Goal: Task Accomplishment & Management: Manage account settings

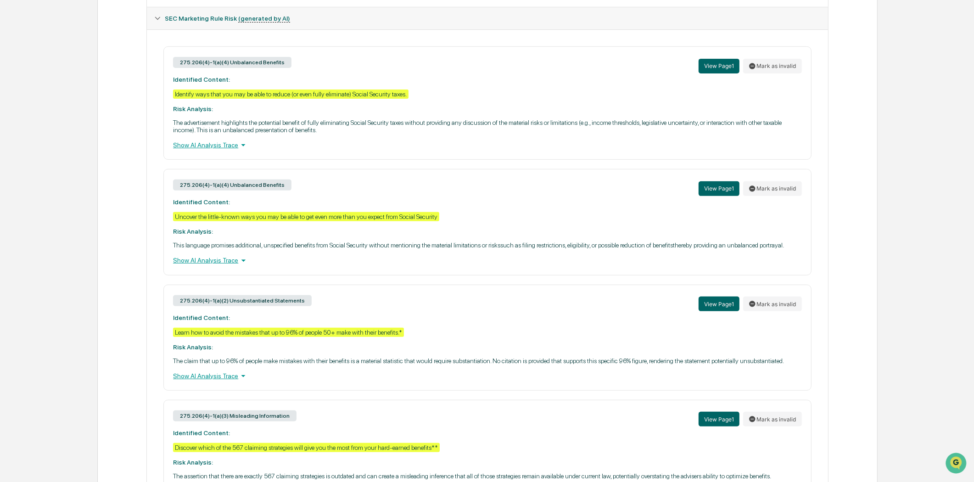
scroll to position [357, 0]
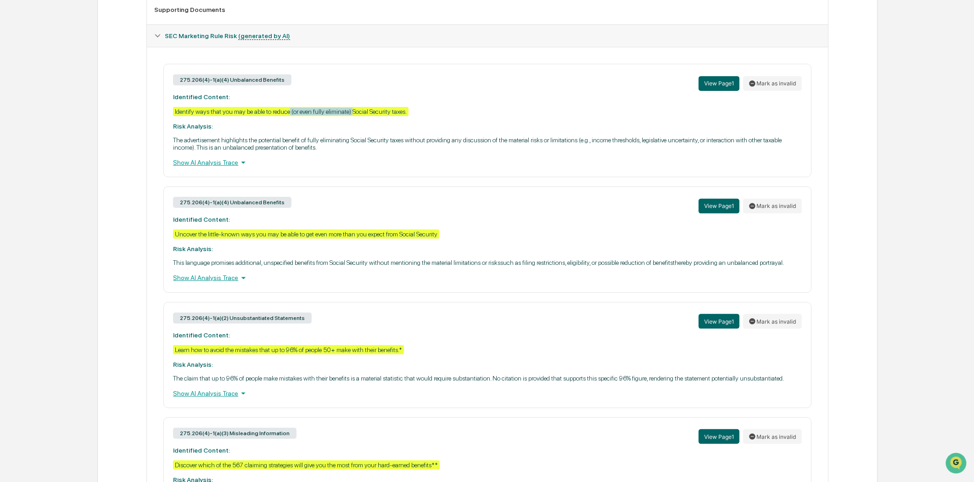
drag, startPoint x: 353, startPoint y: 116, endPoint x: 291, endPoint y: 117, distance: 61.5
click at [291, 116] on div "Identify ways that you may be able to reduce (or even fully eliminate) Social S…" at bounding box center [290, 111] width 235 height 9
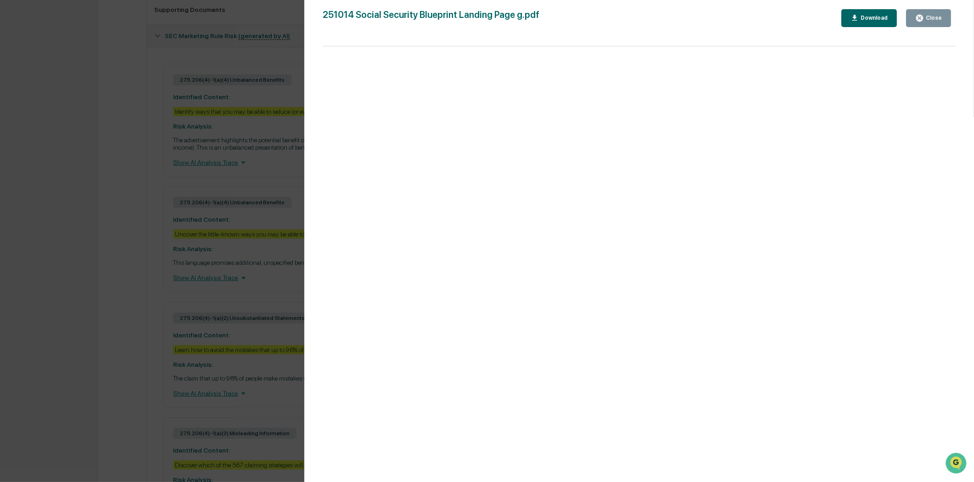
click at [918, 21] on icon "button" at bounding box center [919, 18] width 9 height 9
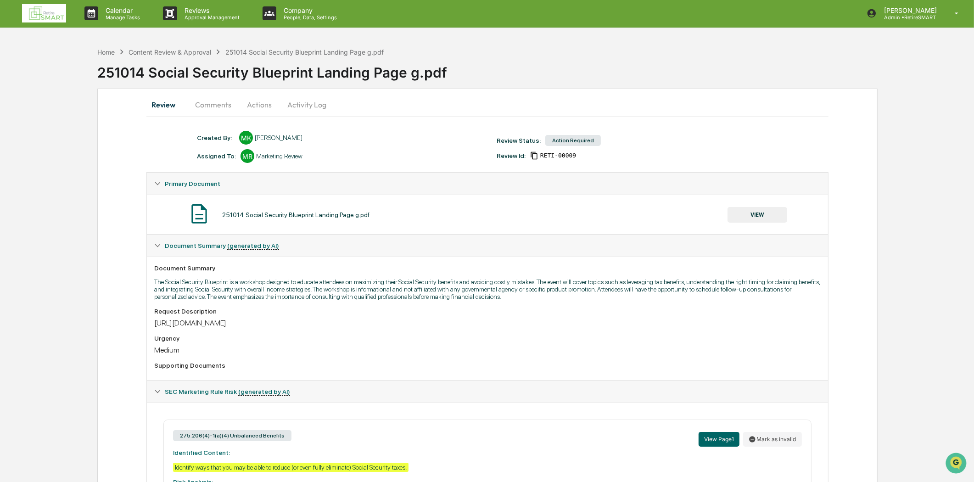
scroll to position [0, 0]
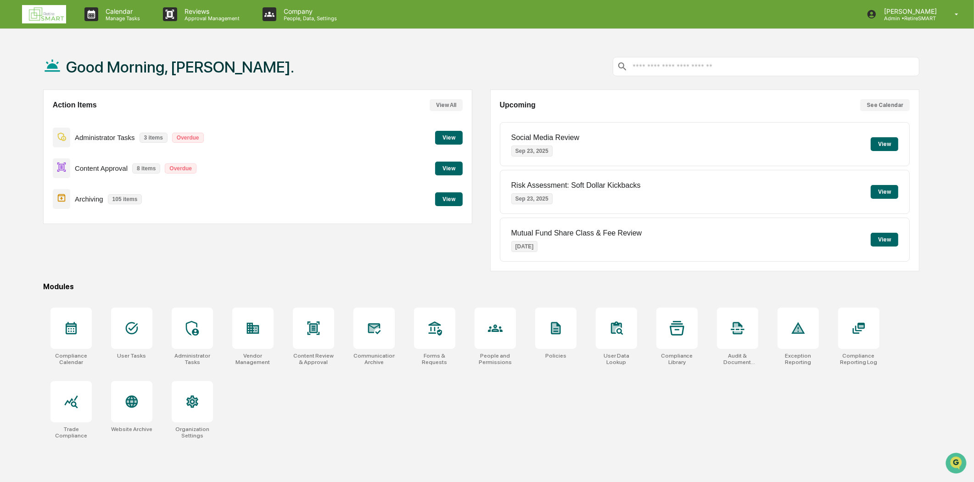
click at [449, 170] on button "View" at bounding box center [449, 169] width 28 height 14
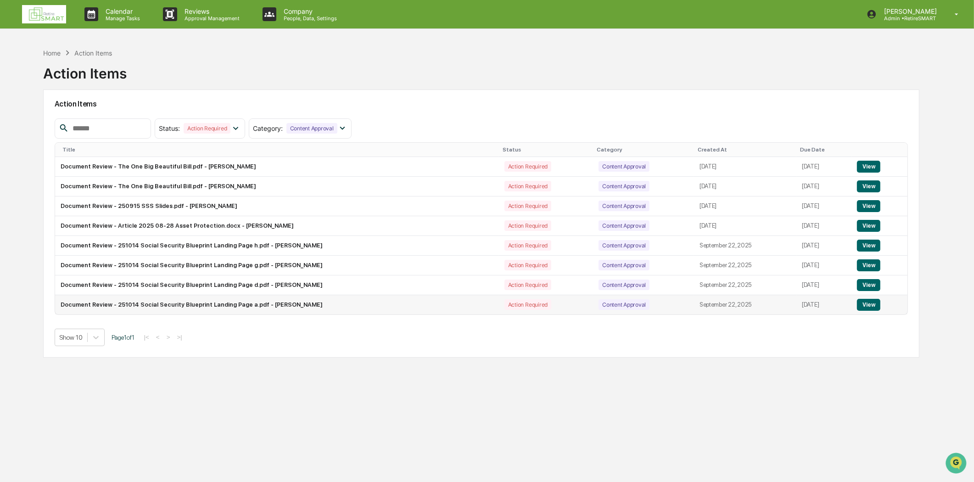
click at [870, 306] on button "View" at bounding box center [868, 305] width 23 height 12
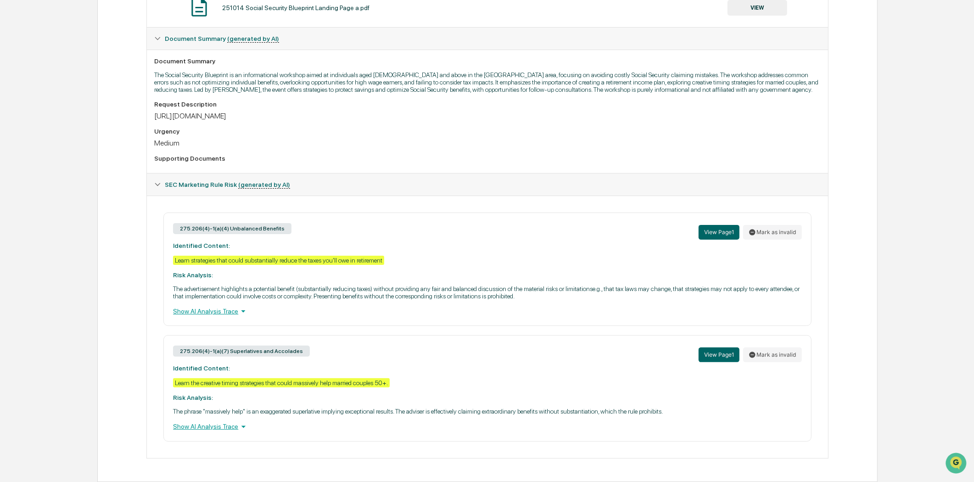
scroll to position [214, 0]
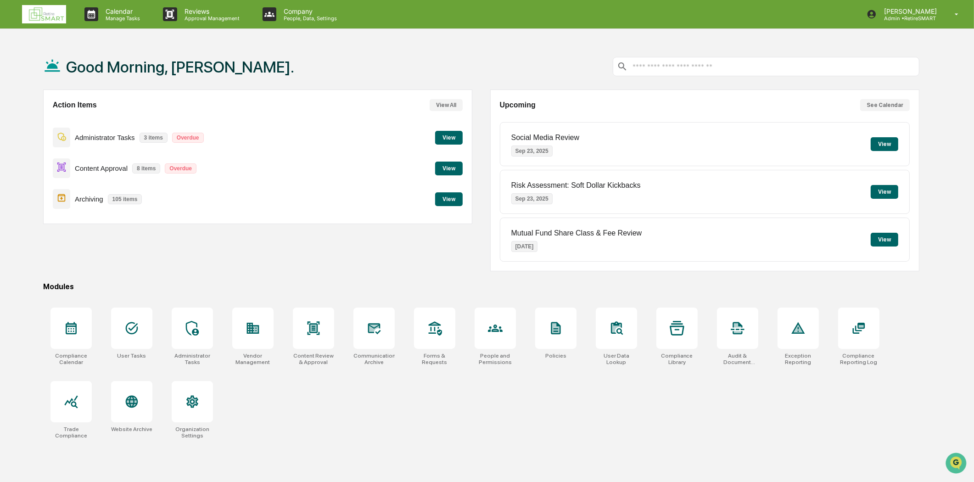
click at [441, 170] on button "View" at bounding box center [449, 169] width 28 height 14
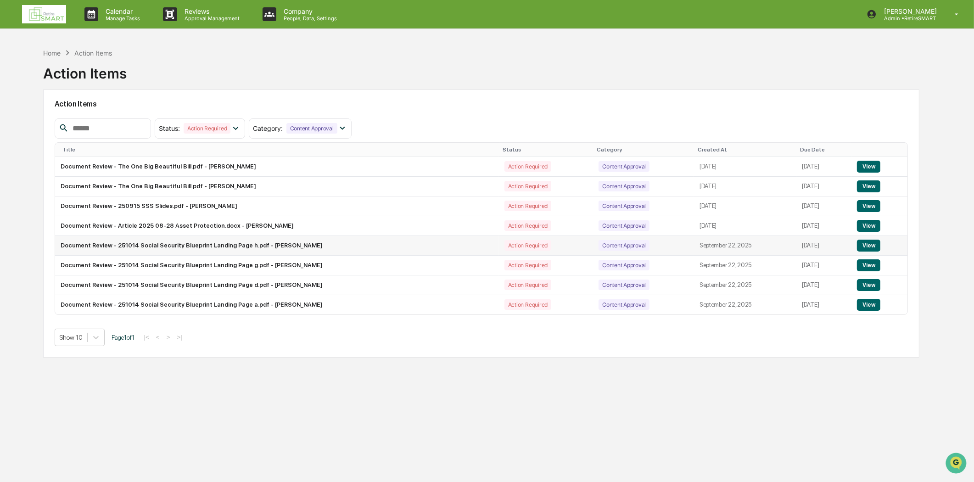
click at [870, 249] on button "View" at bounding box center [868, 246] width 23 height 12
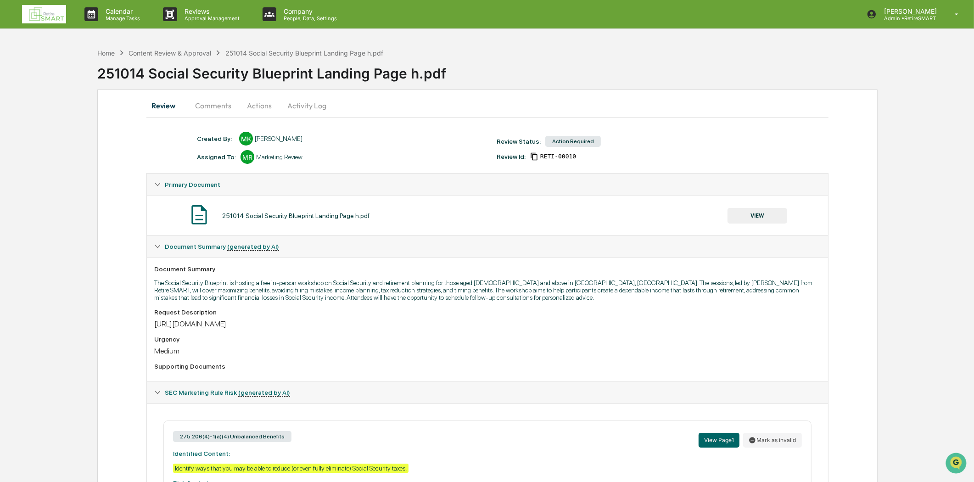
click at [57, 16] on img at bounding box center [44, 14] width 44 height 18
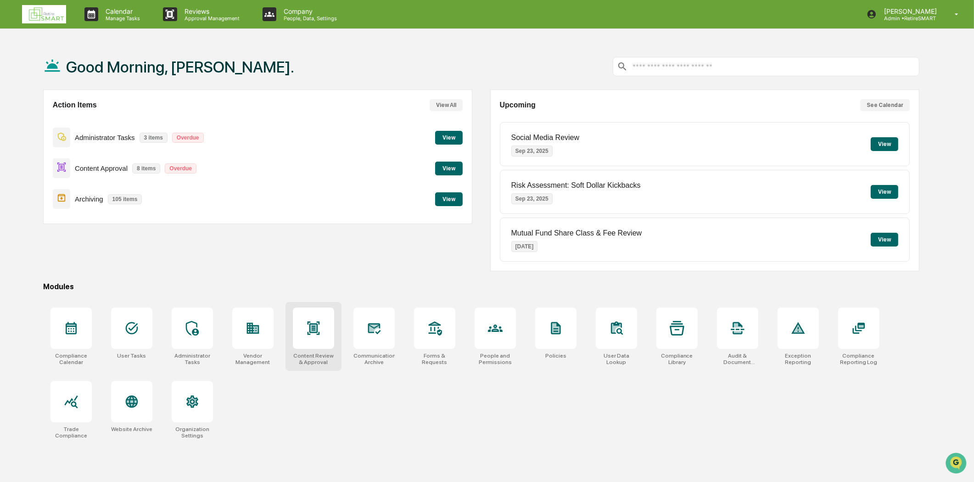
click at [320, 331] on icon at bounding box center [313, 328] width 15 height 15
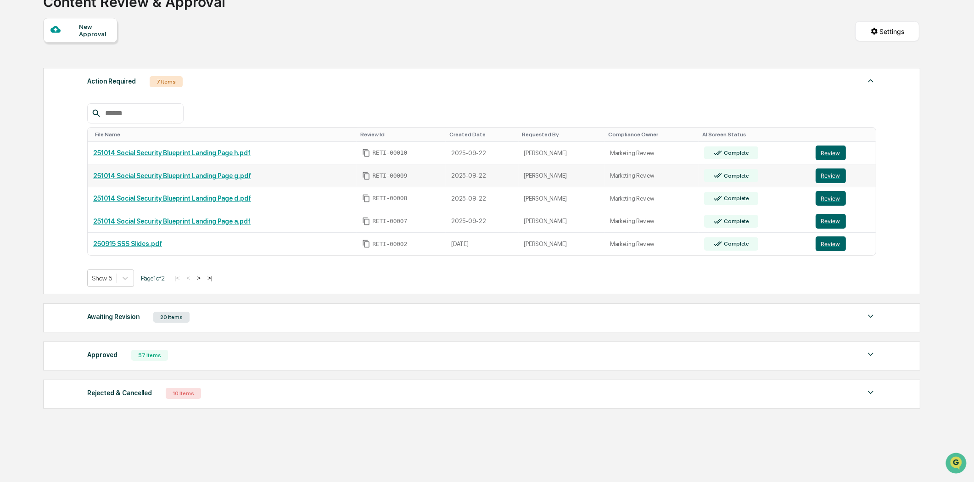
scroll to position [93, 0]
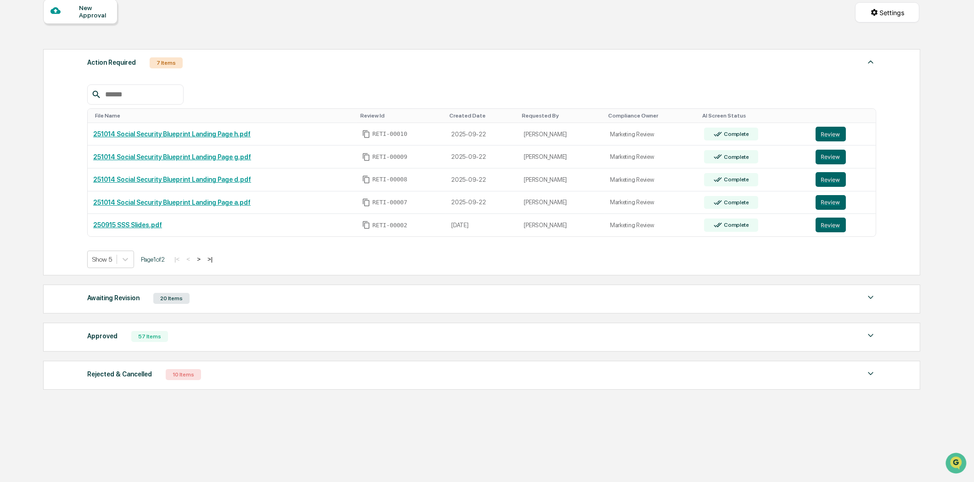
click at [159, 335] on div "57 Items" at bounding box center [149, 336] width 37 height 11
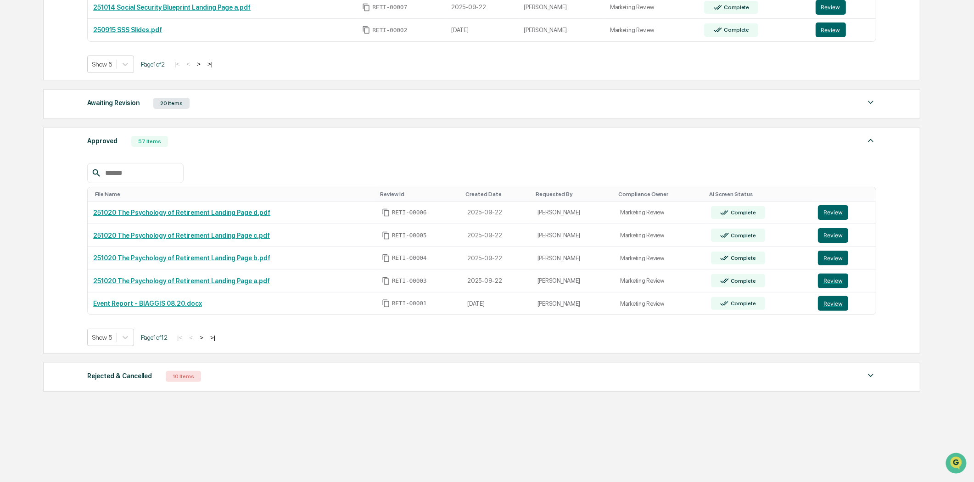
scroll to position [291, 0]
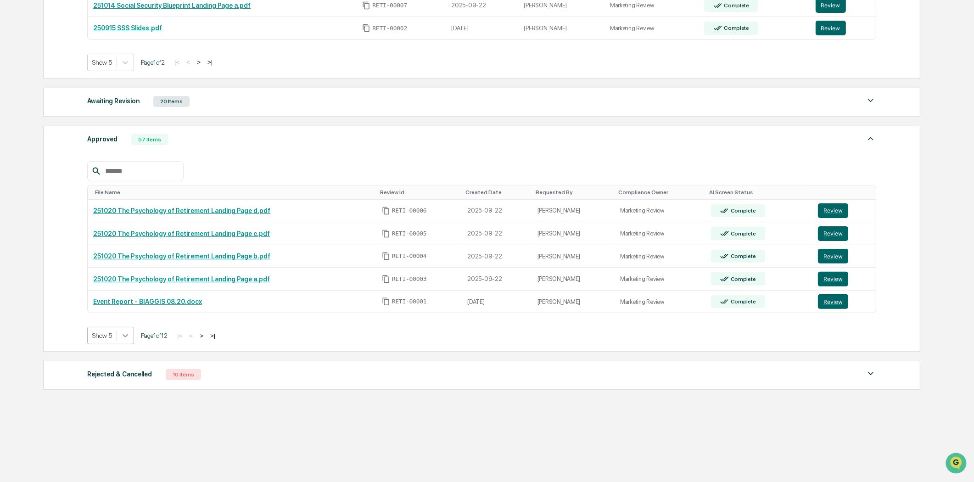
click at [125, 336] on icon at bounding box center [126, 336] width 6 height 3
click at [108, 424] on div "Show 100" at bounding box center [110, 419] width 47 height 15
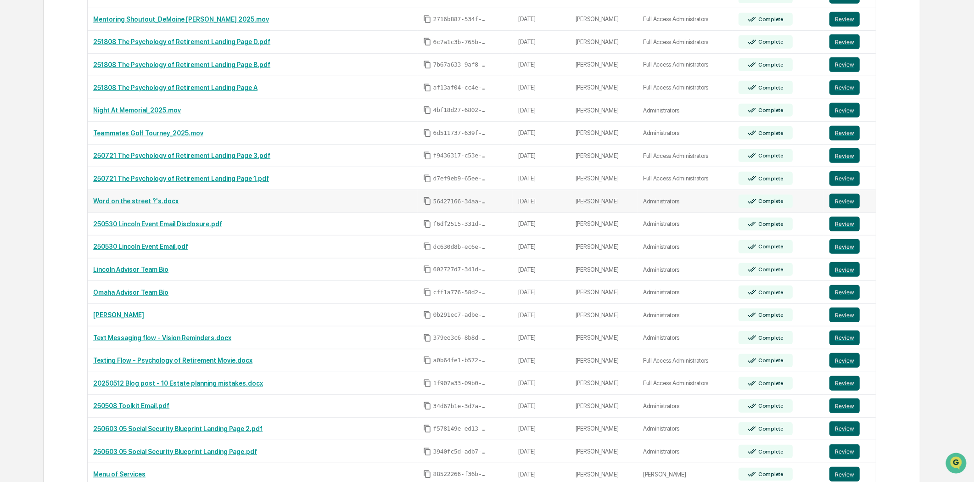
scroll to position [903, 0]
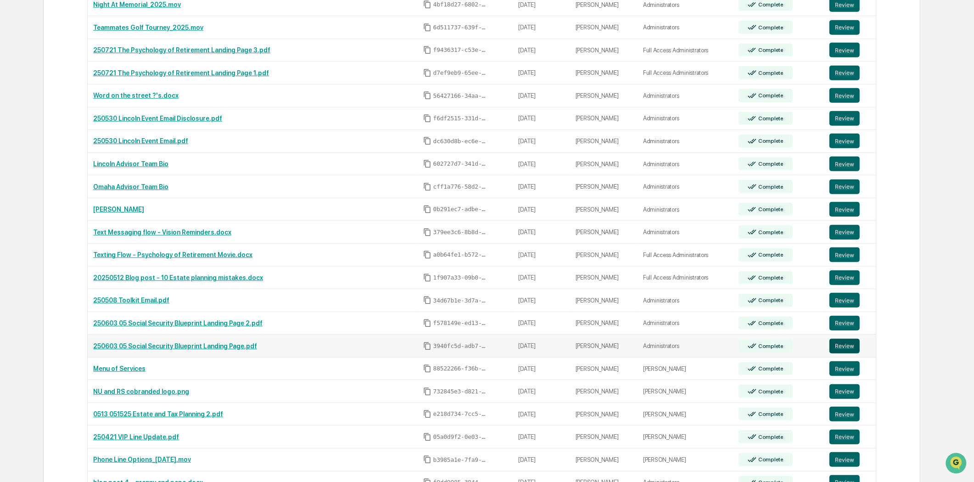
click at [845, 348] on button "Review" at bounding box center [845, 346] width 30 height 15
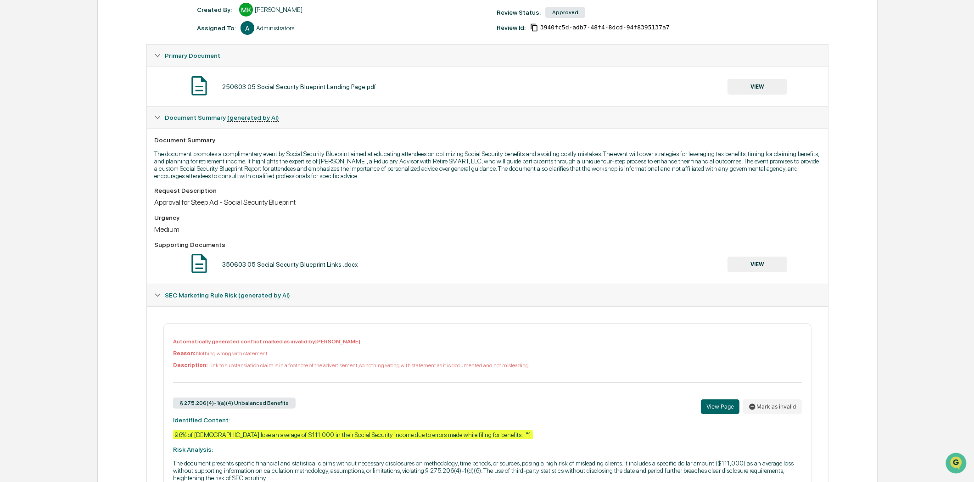
scroll to position [27, 0]
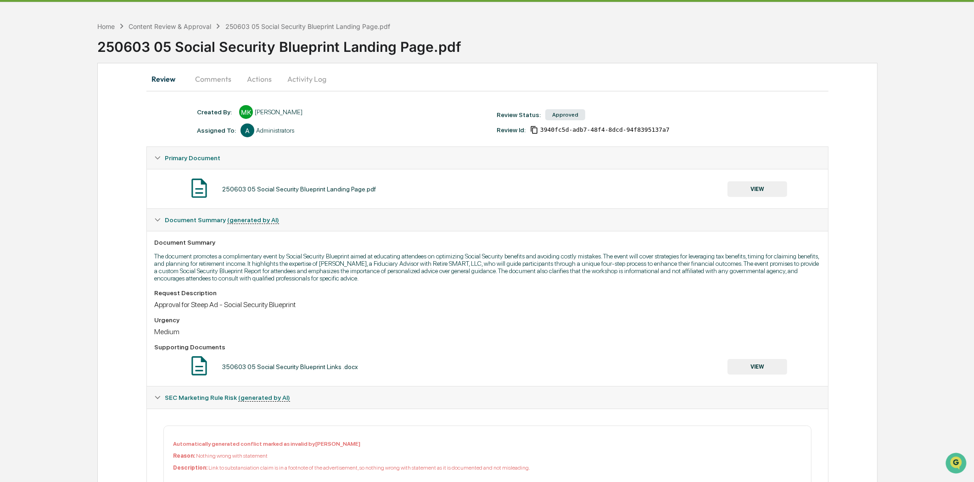
click at [216, 76] on button "Comments" at bounding box center [213, 79] width 51 height 22
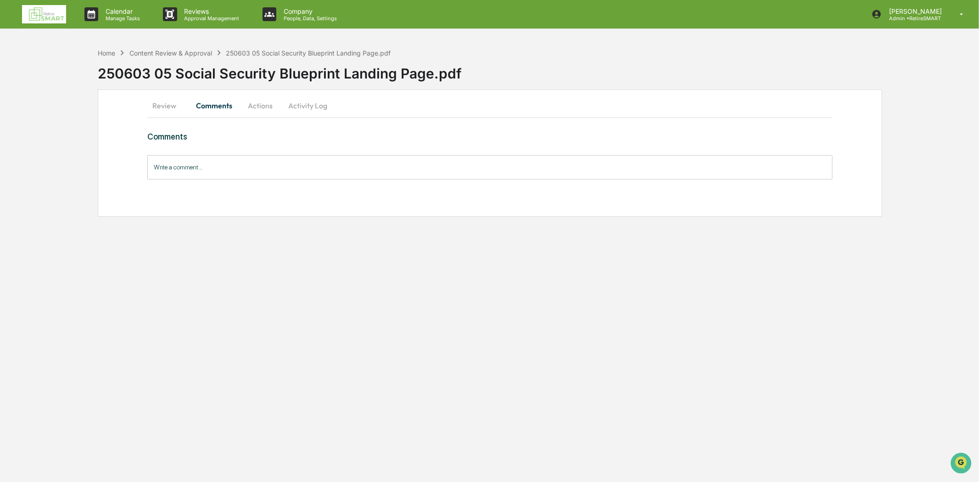
click at [160, 108] on button "Review" at bounding box center [167, 106] width 41 height 22
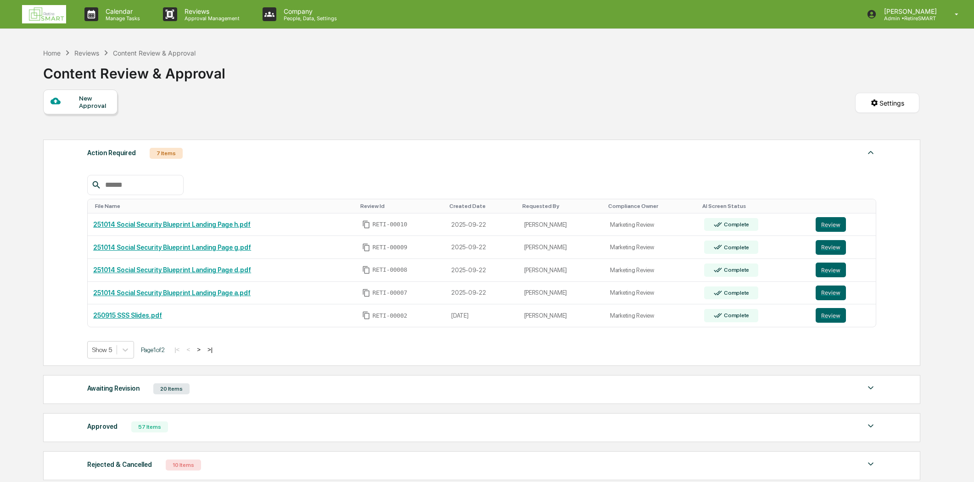
scroll to position [93, 0]
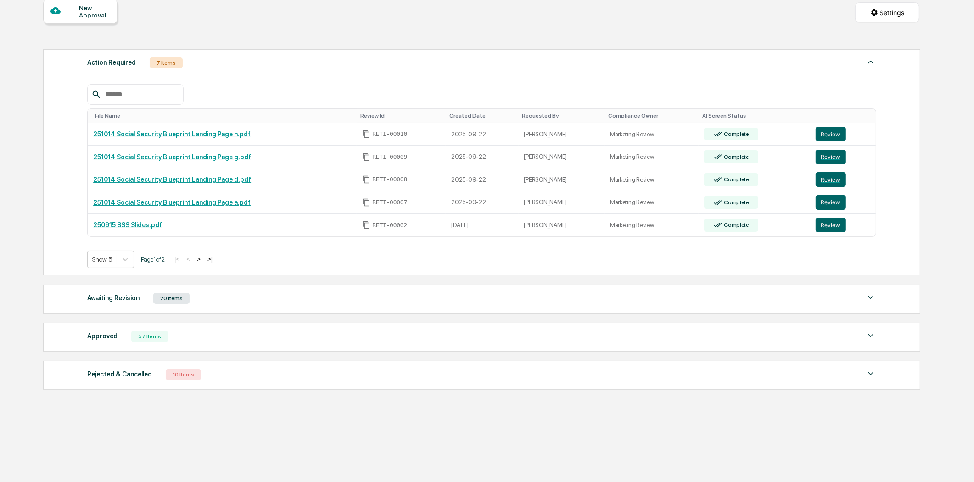
click at [139, 337] on div "57 Items" at bounding box center [149, 336] width 37 height 11
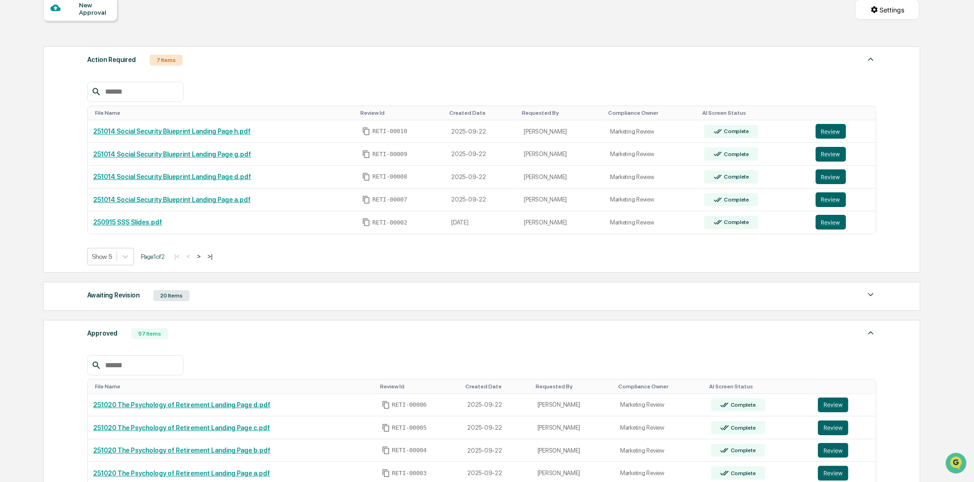
scroll to position [291, 0]
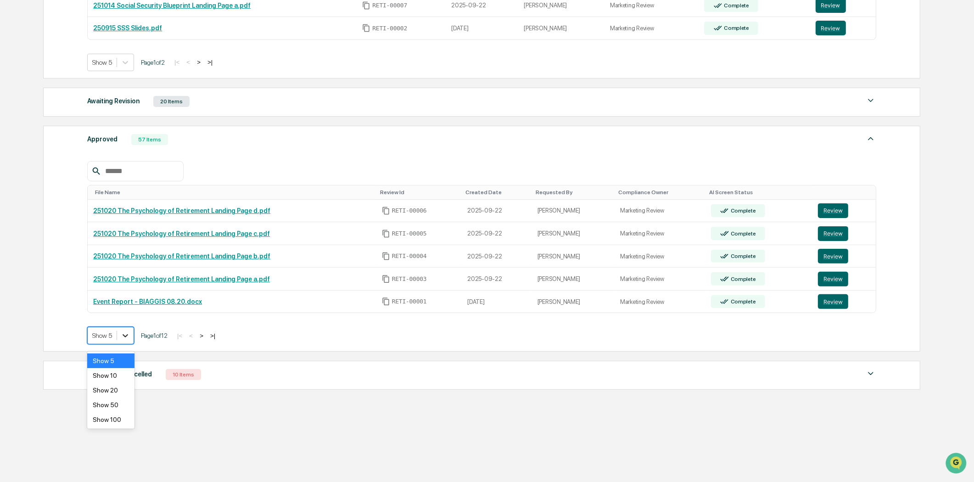
click at [128, 336] on icon at bounding box center [125, 335] width 9 height 9
click at [118, 416] on div "Show 100" at bounding box center [110, 419] width 47 height 15
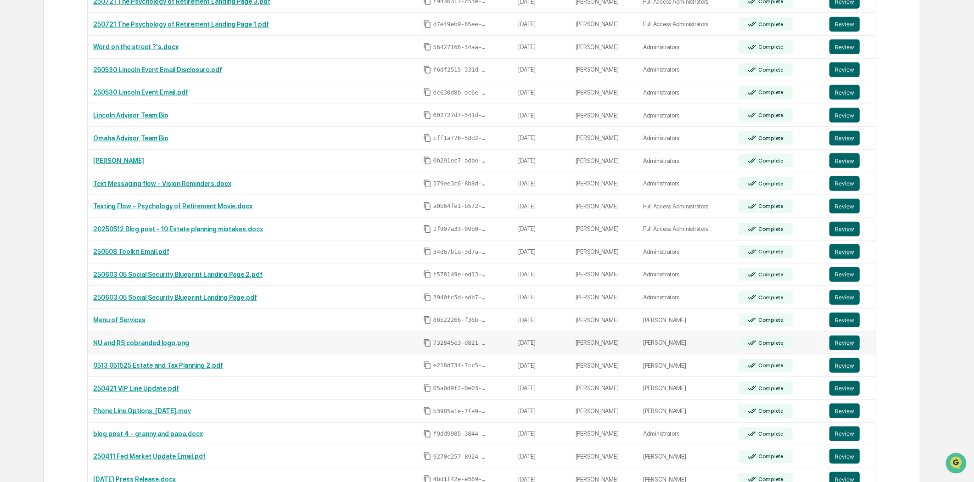
scroll to position [954, 0]
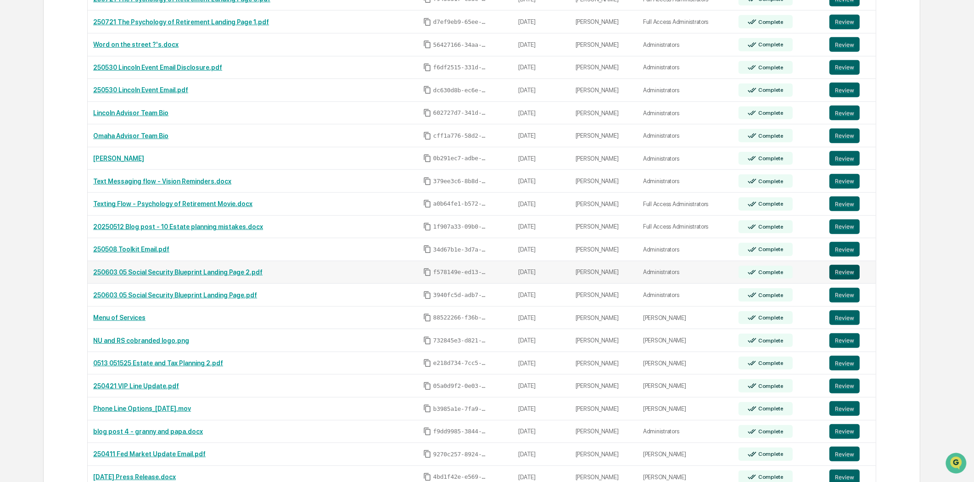
click at [842, 274] on button "Review" at bounding box center [845, 272] width 30 height 15
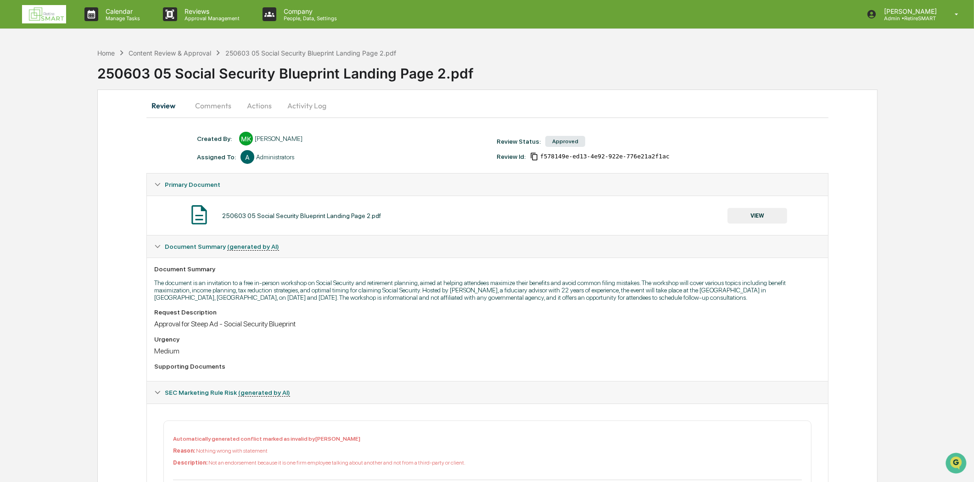
click at [37, 15] on img at bounding box center [44, 14] width 44 height 18
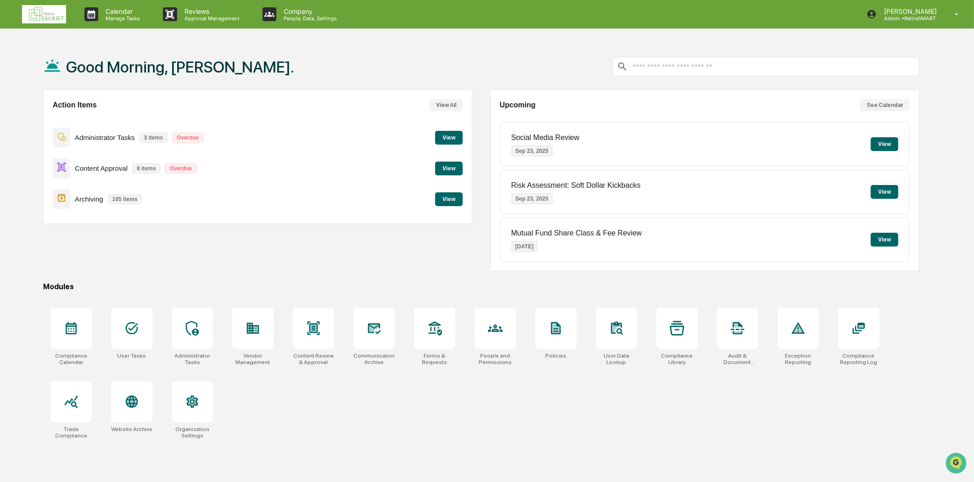
click at [453, 167] on button "View" at bounding box center [449, 169] width 28 height 14
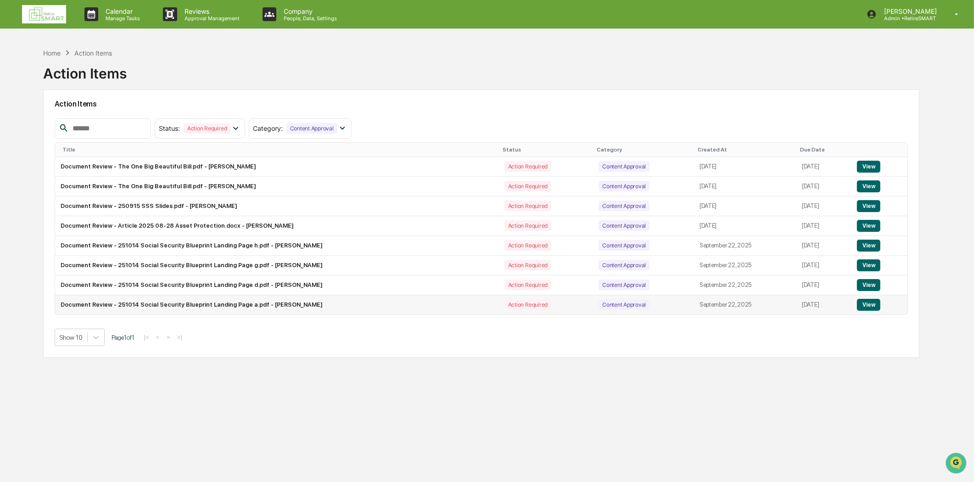
click at [869, 308] on button "View" at bounding box center [868, 305] width 23 height 12
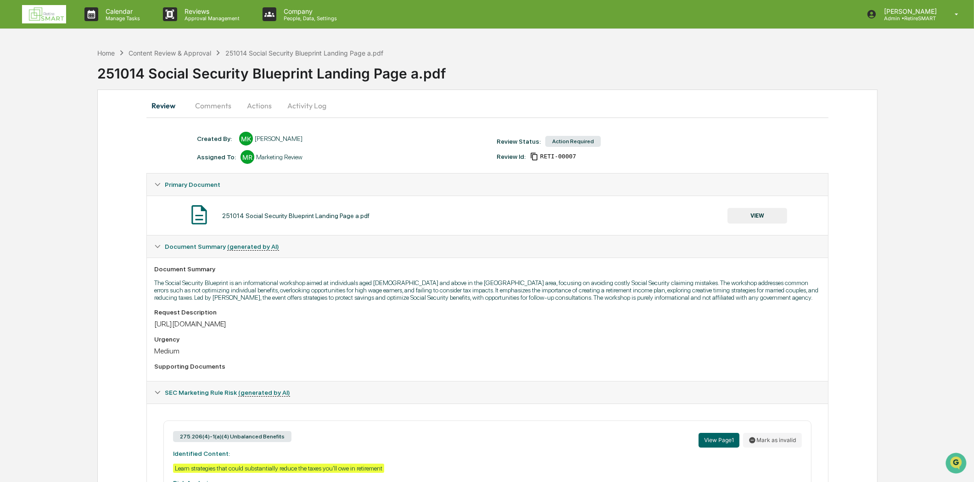
click at [757, 218] on button "VIEW" at bounding box center [758, 216] width 60 height 16
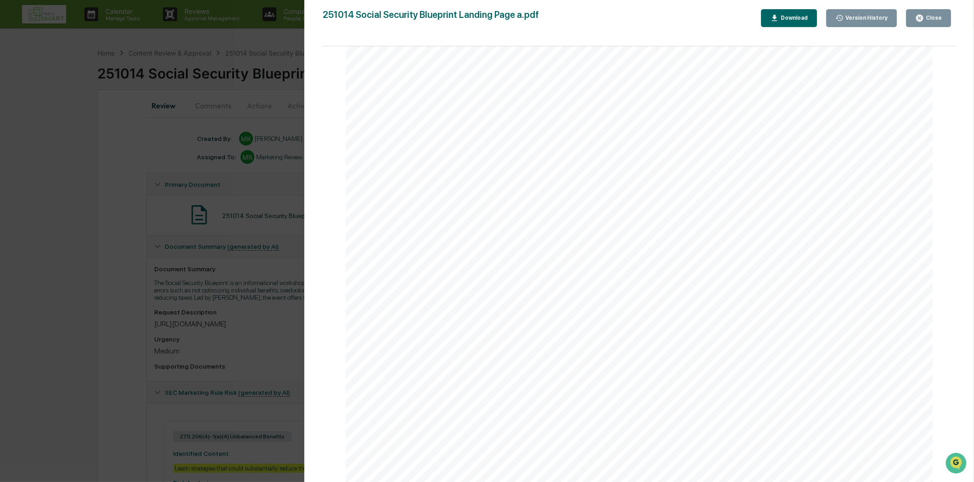
scroll to position [102, 0]
click at [936, 21] on div "Close" at bounding box center [933, 18] width 18 height 6
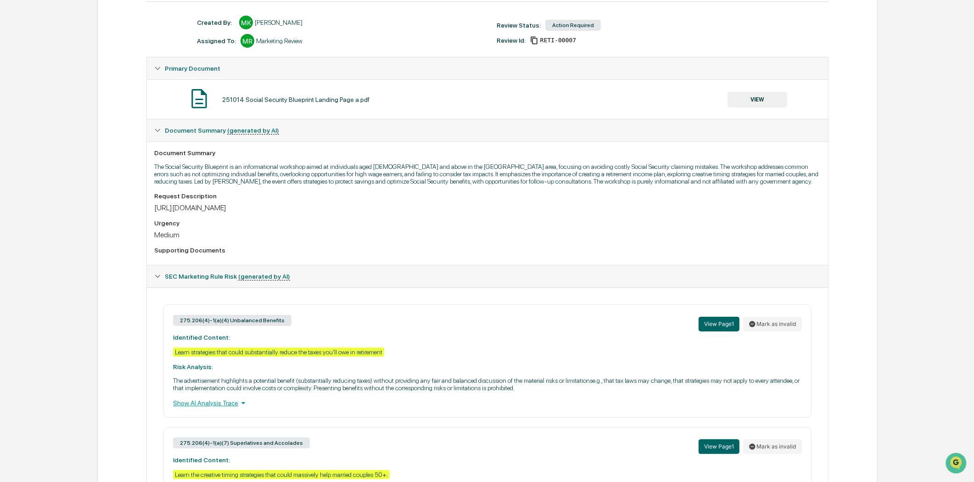
scroll to position [0, 0]
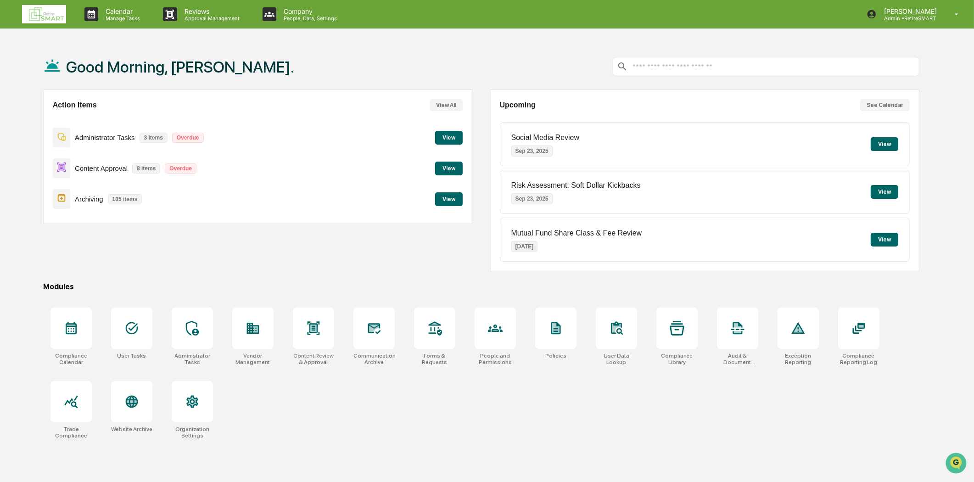
click at [450, 168] on button "View" at bounding box center [449, 169] width 28 height 14
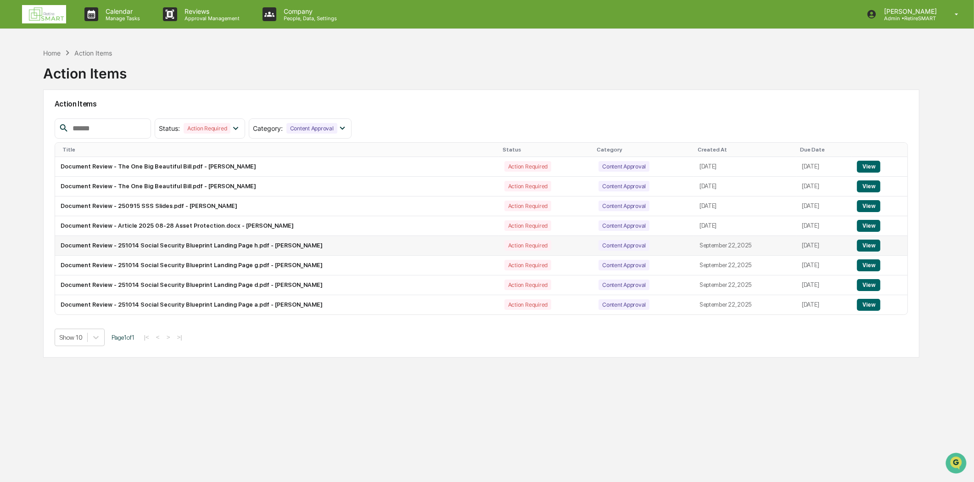
click at [868, 245] on button "View" at bounding box center [868, 246] width 23 height 12
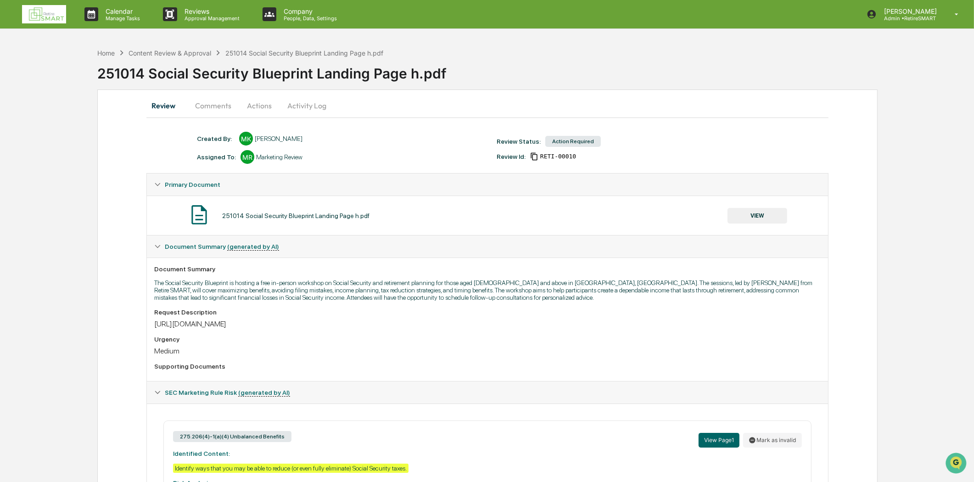
click at [757, 222] on button "VIEW" at bounding box center [758, 216] width 60 height 16
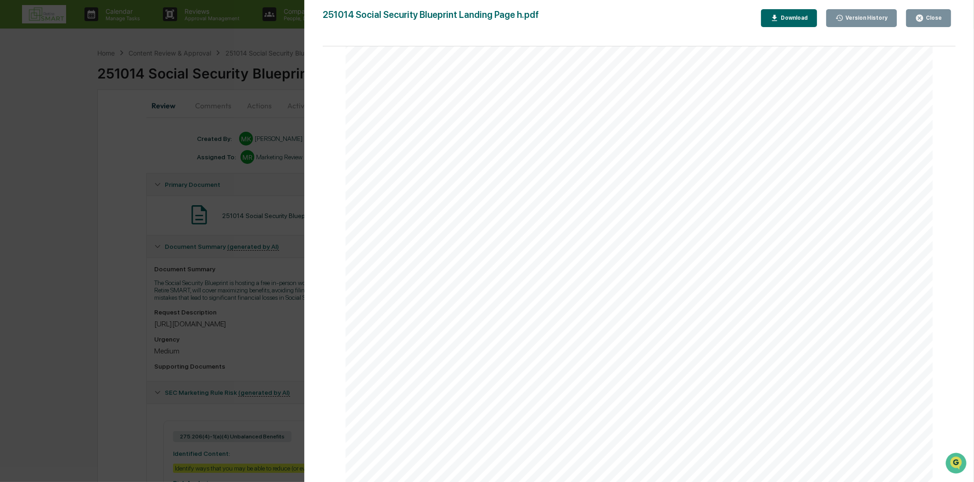
scroll to position [2716, 0]
drag, startPoint x: 602, startPoint y: 104, endPoint x: 381, endPoint y: 104, distance: 220.3
click at [381, 104] on span "**https://safemoney.com/blog/social-security/567-ways-to-claim-social-security/" at bounding box center [416, 104] width 74 height 6
copy span "https://safemoney.com/blog/social-security/567-ways-to-claim-social-security"
click at [460, 291] on div "We host workshops like this to help people in our community have confidence tha…" at bounding box center [639, 102] width 587 height 760
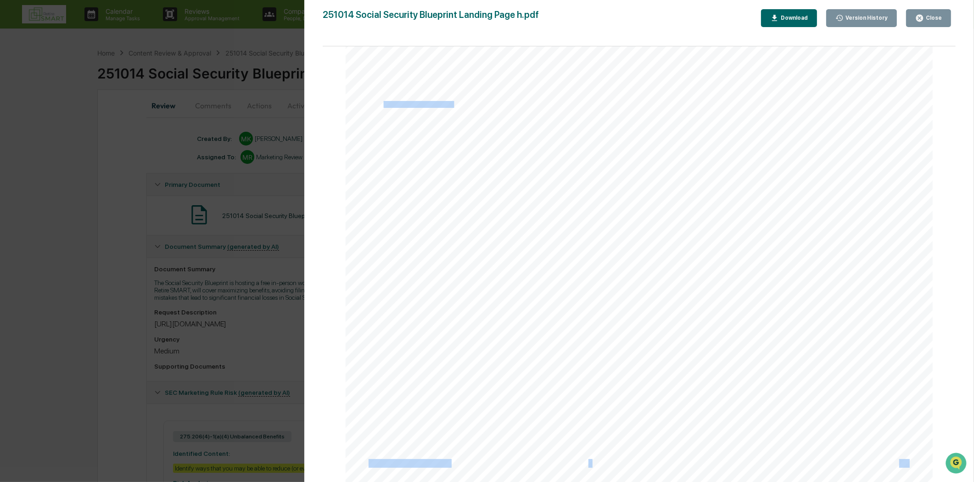
drag, startPoint x: 606, startPoint y: 107, endPoint x: 382, endPoint y: 103, distance: 224.5
click at [382, 103] on div "We host workshops like this to help people in our community have confidence tha…" at bounding box center [639, 102] width 587 height 760
copy div "https://safemoney.com/blog/social-security/567-ways-to-claim-social-security/ 9…"
click at [381, 144] on div "We host workshops like this to help people in our community have confidence tha…" at bounding box center [639, 102] width 587 height 760
drag, startPoint x: 610, startPoint y: 104, endPoint x: 382, endPoint y: 103, distance: 227.2
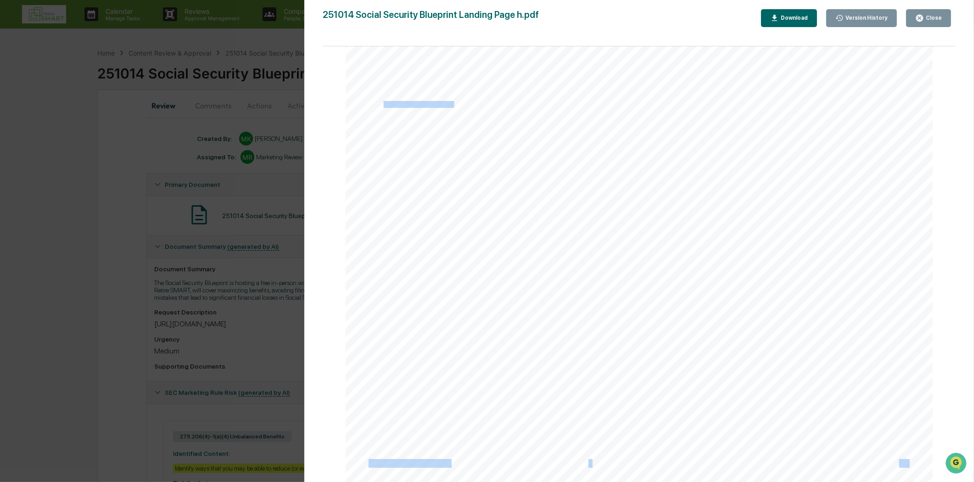
click at [382, 103] on div "We host workshops like this to help people in our community have confidence tha…" at bounding box center [639, 102] width 587 height 760
copy div "https://safemoney.com/blog/social-security/567-ways-to-claim-social-security/ 9…"
click at [482, 155] on div "We host workshops like this to help people in our community have confidence tha…" at bounding box center [639, 102] width 587 height 760
drag, startPoint x: 606, startPoint y: 103, endPoint x: 595, endPoint y: 100, distance: 11.4
click at [595, 100] on div "We host workshops like this to help people in our community have confidence tha…" at bounding box center [639, 102] width 587 height 760
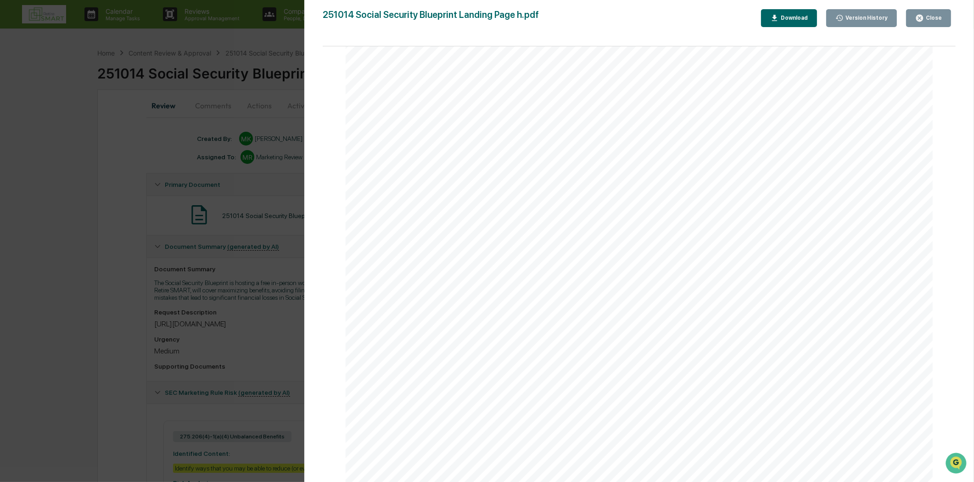
drag, startPoint x: 382, startPoint y: 103, endPoint x: 603, endPoint y: 104, distance: 220.3
click at [453, 104] on span "**https://safemoney.com/blog/social-security/567-ways-to-claim-social-security/" at bounding box center [416, 104] width 74 height 6
copy span "https://safemoney.com/blog/social-security/567-ways-to-claim-social-security/"
click at [930, 19] on div "Close" at bounding box center [933, 18] width 18 height 6
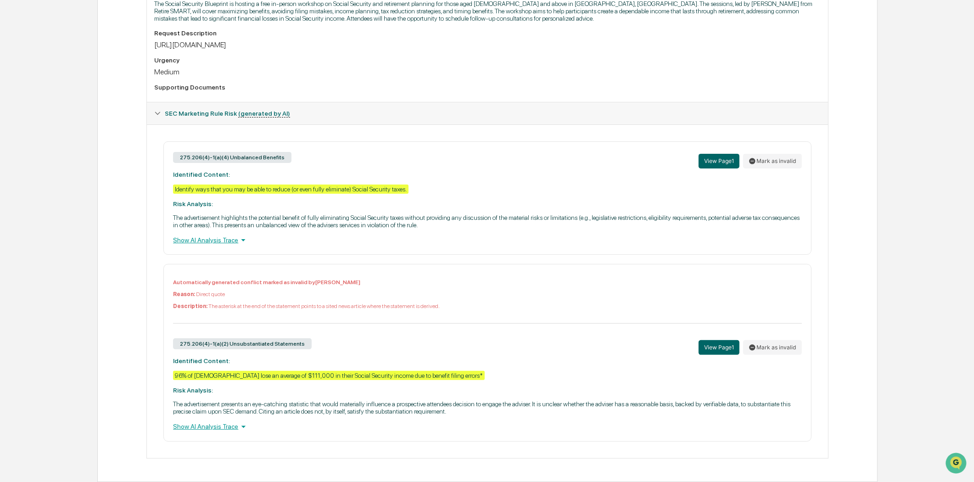
scroll to position [287, 0]
click at [324, 196] on div "275.206(4)-1(a)(4) Unbalanced Benefits View Page 1 Mark as invalid Identified C…" at bounding box center [487, 197] width 648 height 113
drag, startPoint x: 292, startPoint y: 185, endPoint x: 353, endPoint y: 186, distance: 61.1
click at [353, 186] on div "Identify ways that you may be able to reduce (or even fully eliminate) Social S…" at bounding box center [290, 189] width 235 height 9
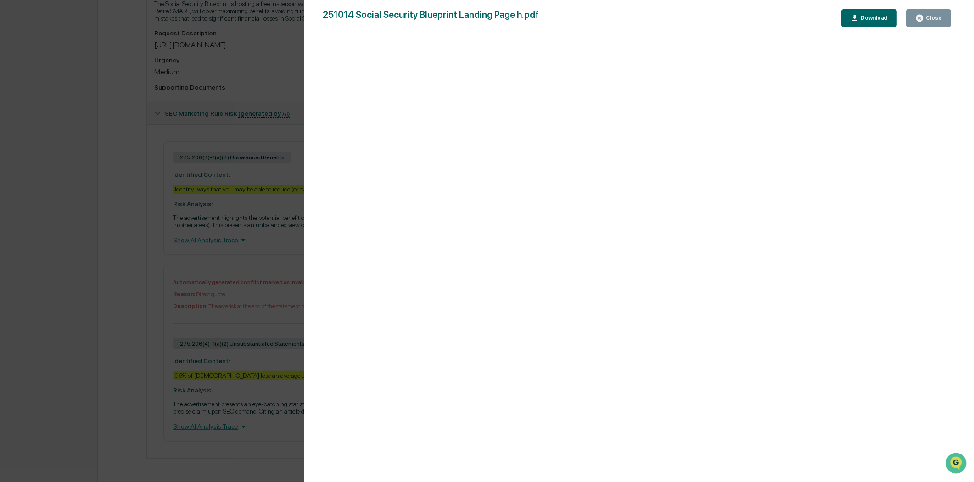
click at [936, 16] on div "Close" at bounding box center [933, 18] width 18 height 6
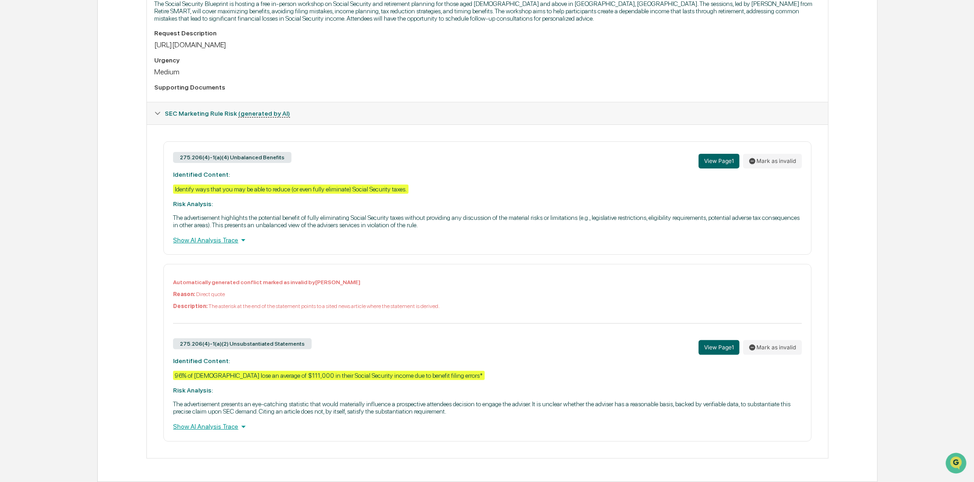
click at [208, 208] on div "275.206(4)-1(a)(4) Unbalanced Benefits View Page 1 Mark as invalid Identified C…" at bounding box center [487, 197] width 648 height 113
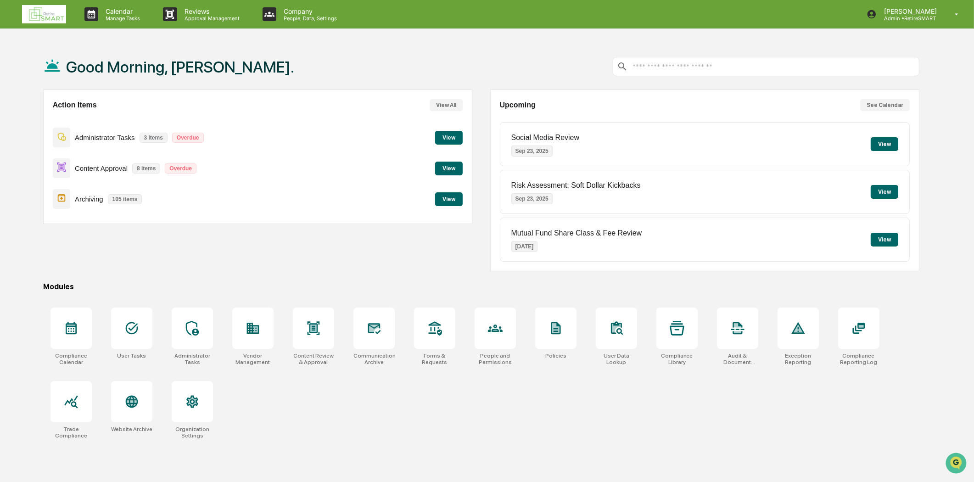
click at [452, 199] on button "View" at bounding box center [449, 199] width 28 height 14
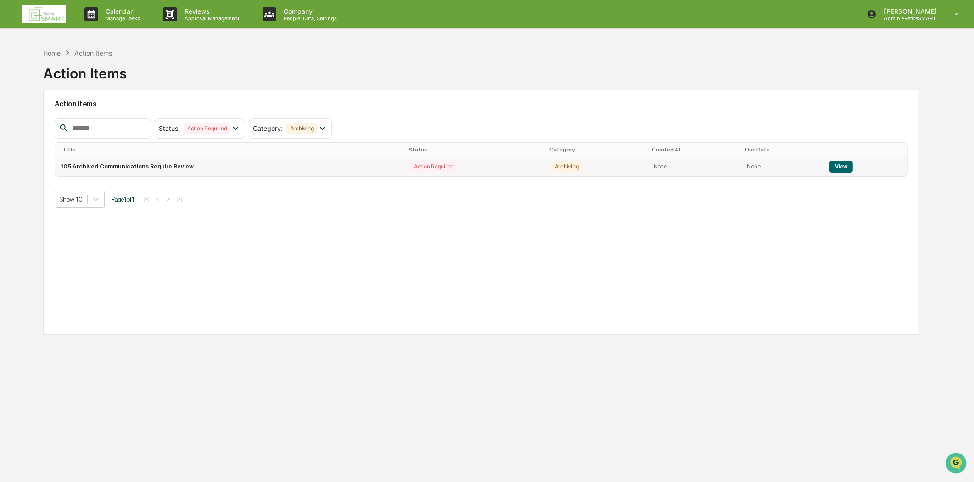
click at [851, 164] on td "View" at bounding box center [866, 166] width 84 height 19
click at [846, 168] on button "View" at bounding box center [841, 167] width 23 height 12
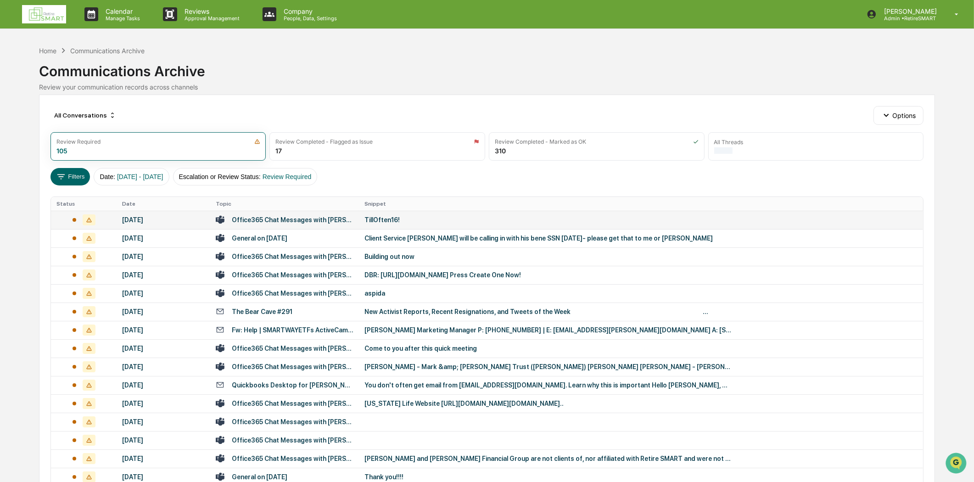
click at [327, 224] on td "Office365 Chat Messages with [PERSON_NAME], [PERSON_NAME] on [DATE]" at bounding box center [284, 220] width 149 height 18
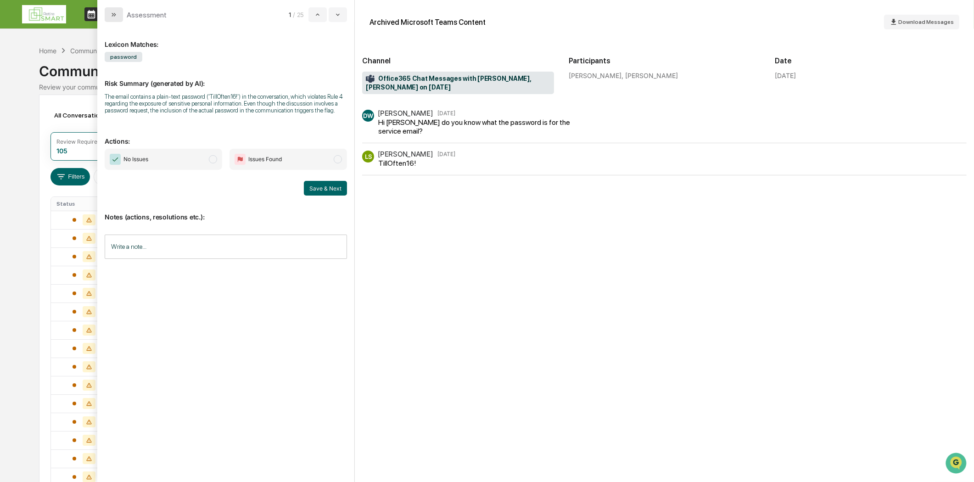
click at [113, 16] on icon "modal" at bounding box center [113, 14] width 7 height 7
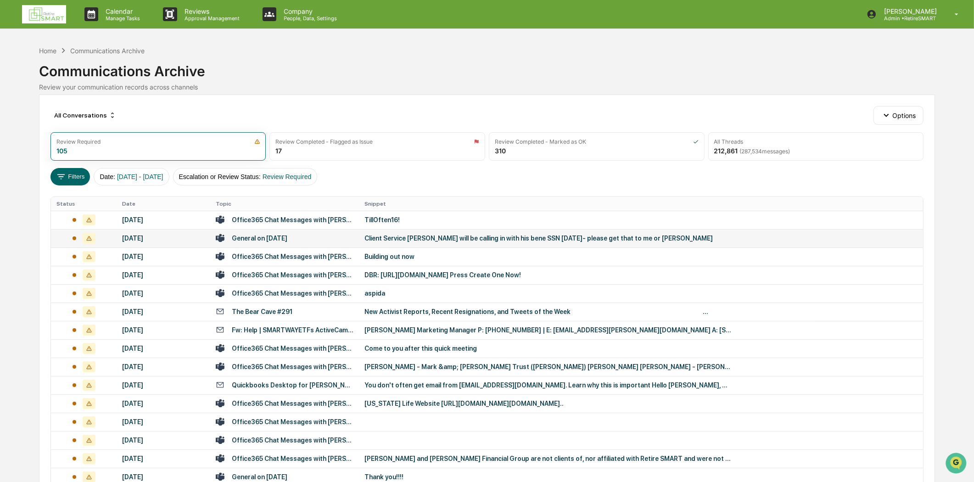
click at [312, 239] on div "General on [DATE]" at bounding box center [285, 238] width 138 height 9
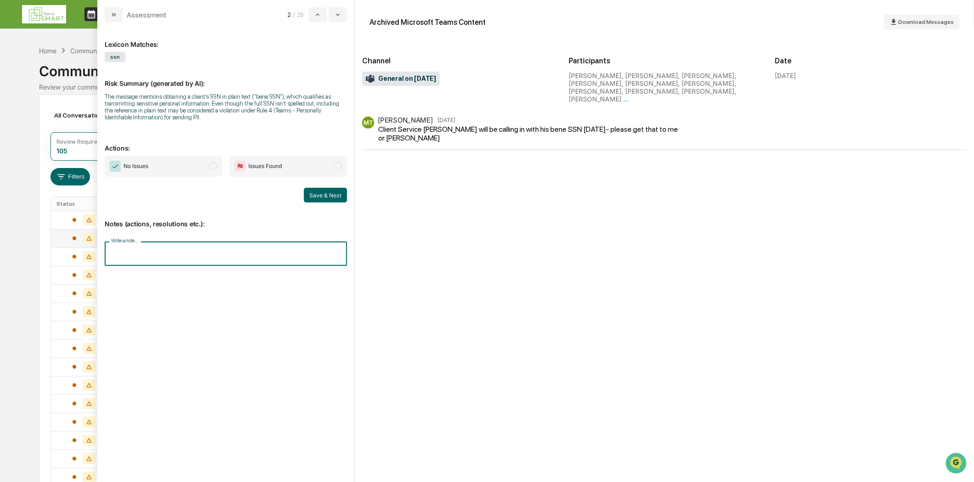
click at [130, 248] on input "Write a note..." at bounding box center [226, 253] width 242 height 24
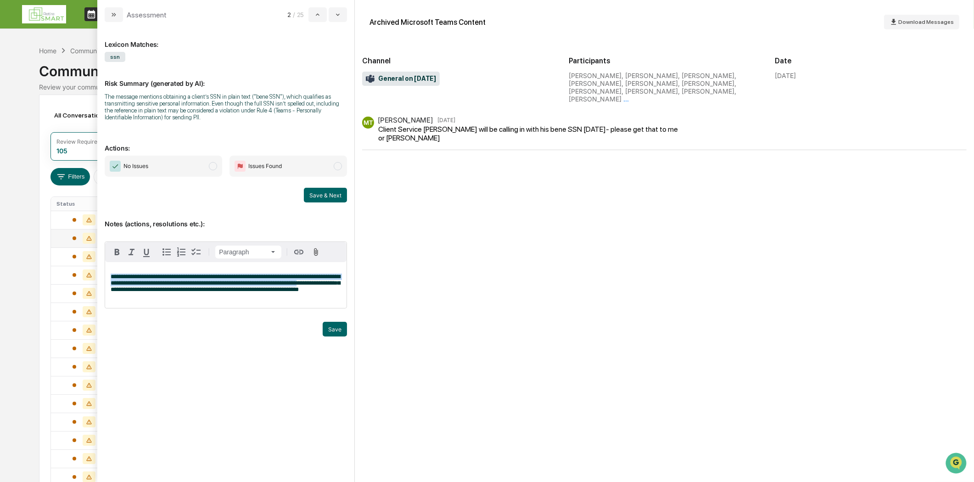
drag, startPoint x: 295, startPoint y: 288, endPoint x: 110, endPoint y: 279, distance: 185.2
click at [110, 279] on div "**********" at bounding box center [225, 285] width 241 height 46
click at [302, 293] on p "**********" at bounding box center [226, 283] width 230 height 19
drag, startPoint x: 256, startPoint y: 291, endPoint x: 108, endPoint y: 275, distance: 149.0
click at [108, 275] on div "**********" at bounding box center [225, 285] width 241 height 46
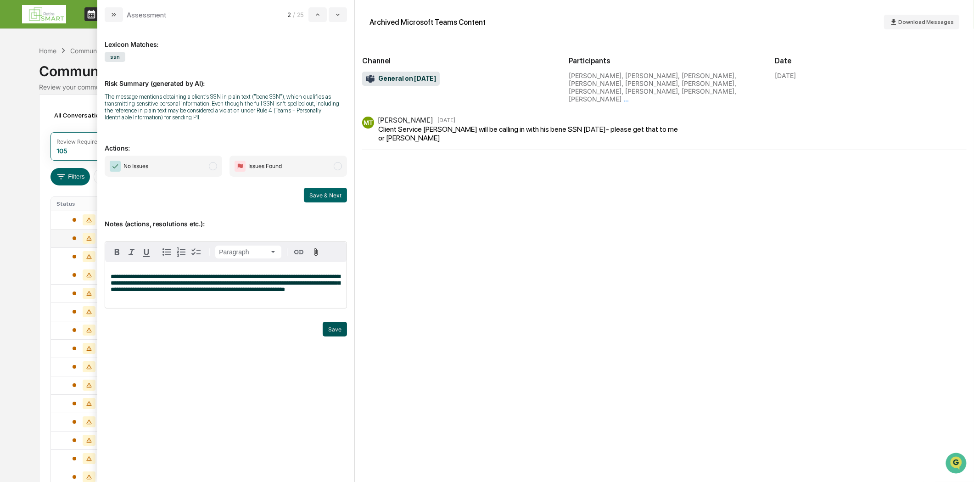
drag, startPoint x: 336, startPoint y: 329, endPoint x: 318, endPoint y: 304, distance: 30.7
click at [336, 329] on button "Save" at bounding box center [335, 329] width 24 height 15
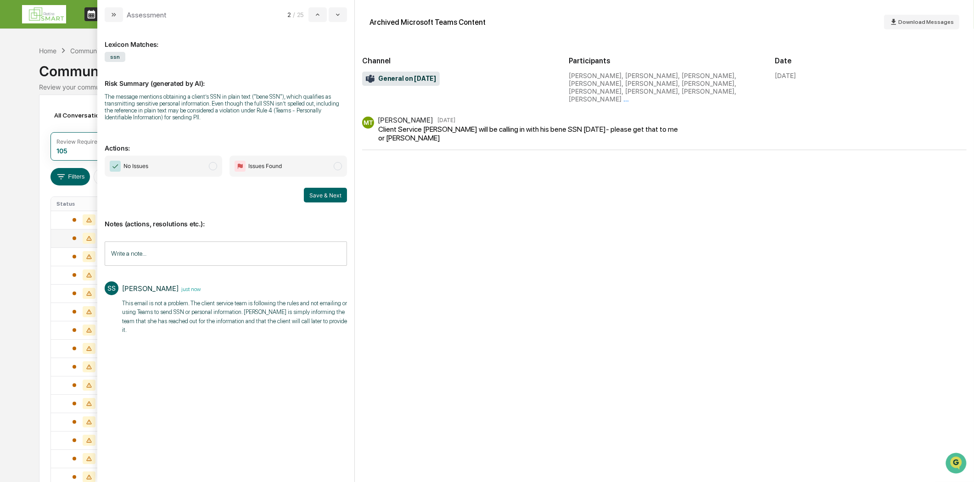
click at [216, 164] on span "modal" at bounding box center [213, 166] width 8 height 8
click at [308, 195] on button "Save & Next" at bounding box center [325, 195] width 43 height 15
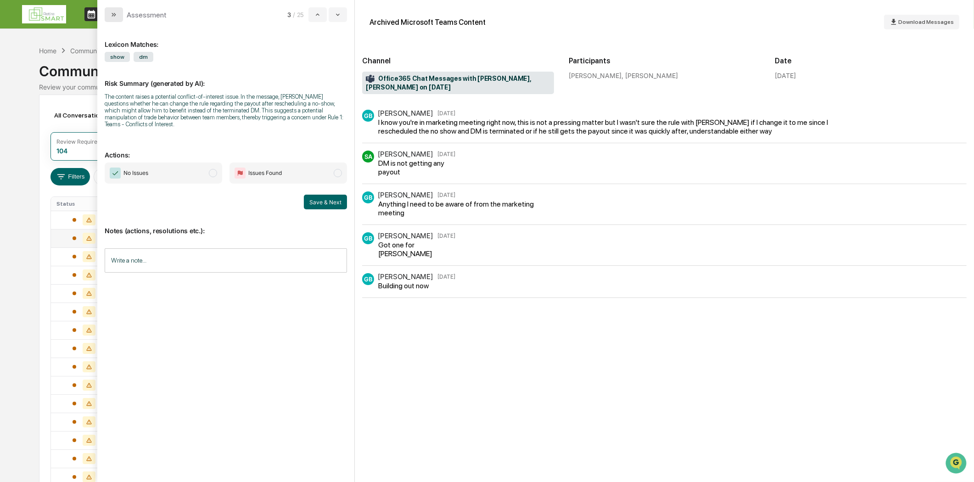
click at [113, 18] on button "modal" at bounding box center [114, 14] width 18 height 15
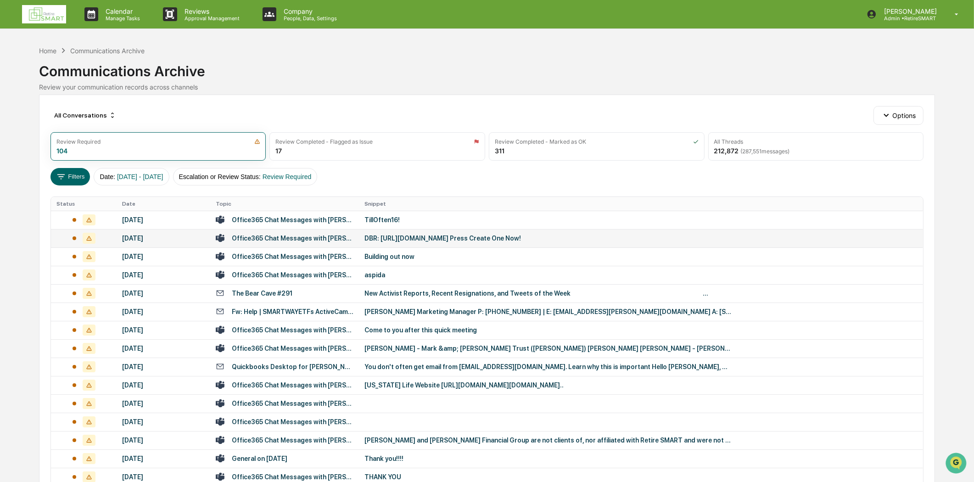
click at [263, 239] on div "Office365 Chat Messages with [PERSON_NAME], [PERSON_NAME] on [DATE]" at bounding box center [293, 238] width 122 height 7
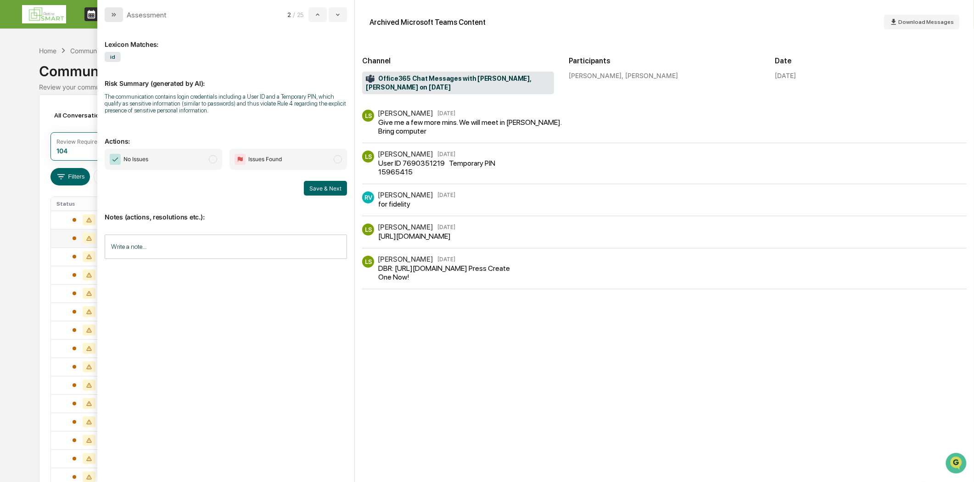
click at [107, 17] on button "modal" at bounding box center [114, 14] width 18 height 15
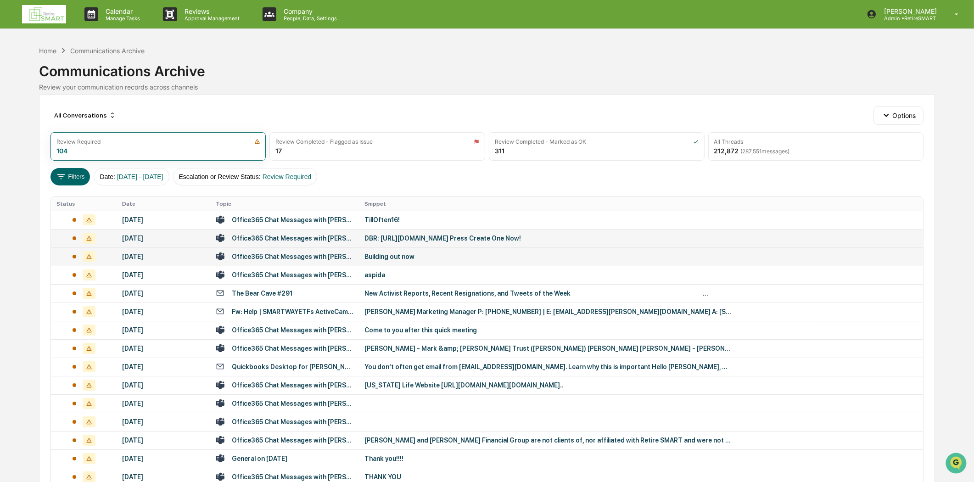
click at [291, 257] on div "Office365 Chat Messages with [PERSON_NAME], [PERSON_NAME] on [DATE]" at bounding box center [293, 256] width 122 height 7
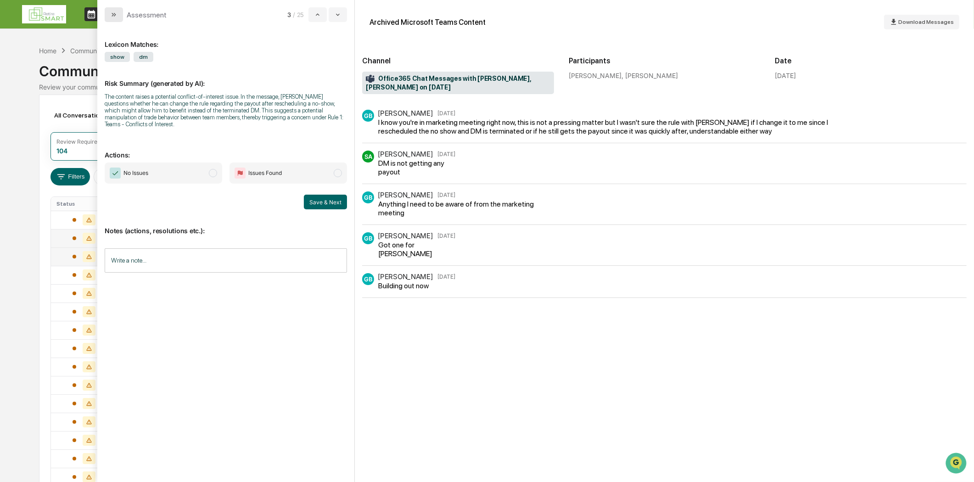
click at [119, 17] on button "modal" at bounding box center [114, 14] width 18 height 15
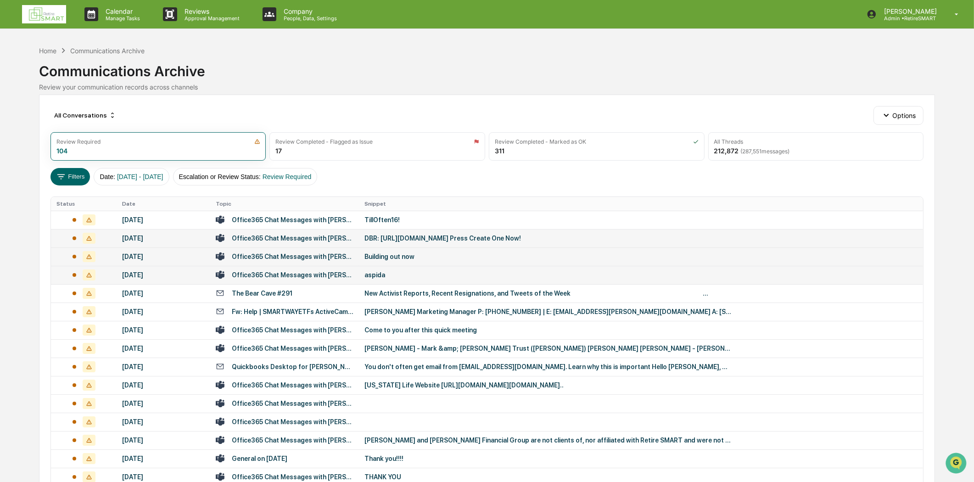
click at [332, 276] on div "Office365 Chat Messages with [PERSON_NAME], [PERSON_NAME], [PERSON_NAME], [PERS…" at bounding box center [293, 274] width 122 height 7
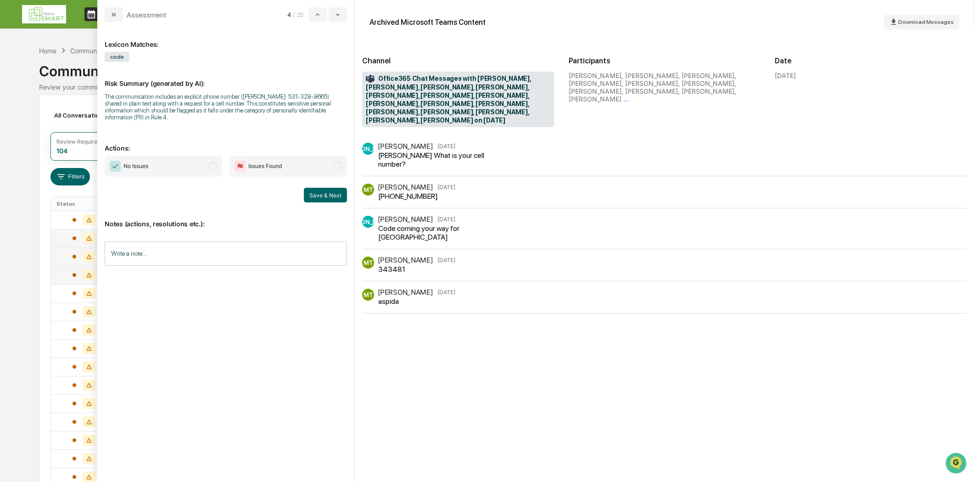
click at [109, 10] on button "modal" at bounding box center [114, 14] width 18 height 15
